Goal: Navigation & Orientation: Find specific page/section

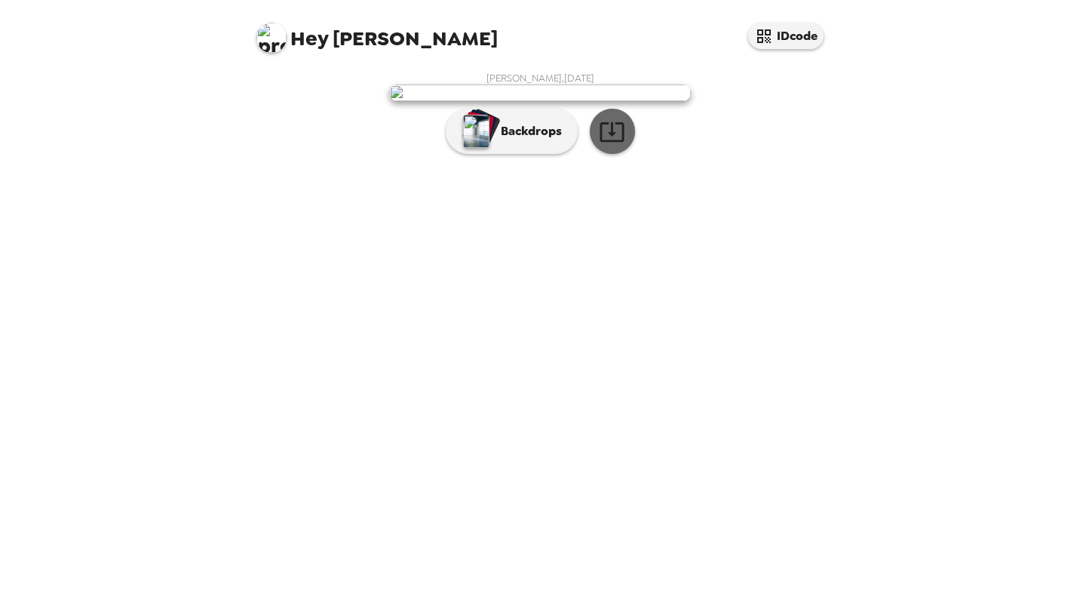
click at [615, 145] on icon "button" at bounding box center [612, 131] width 26 height 26
